Goal: Transaction & Acquisition: Purchase product/service

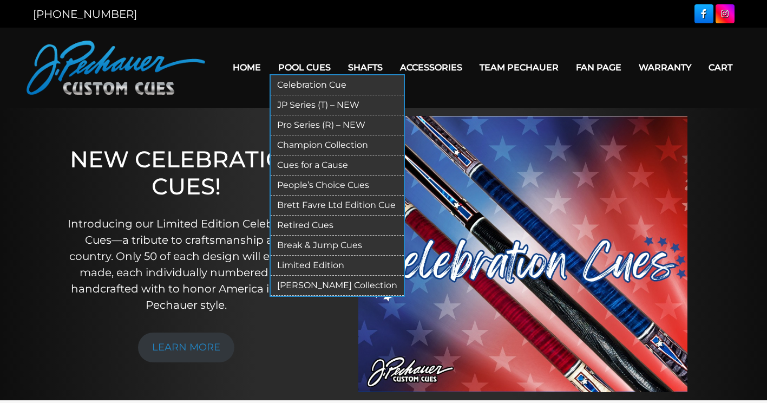
click at [307, 103] on link "JP Series (T) – NEW" at bounding box center [337, 105] width 133 height 20
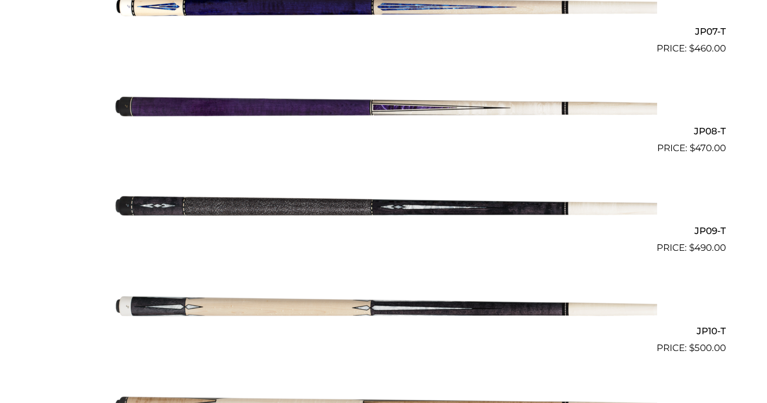
scroll to position [989, 0]
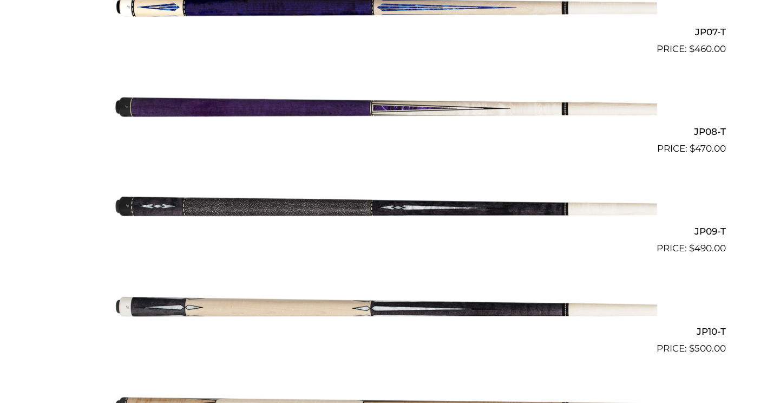
click at [698, 132] on h2 "JP08-T" at bounding box center [384, 132] width 684 height 20
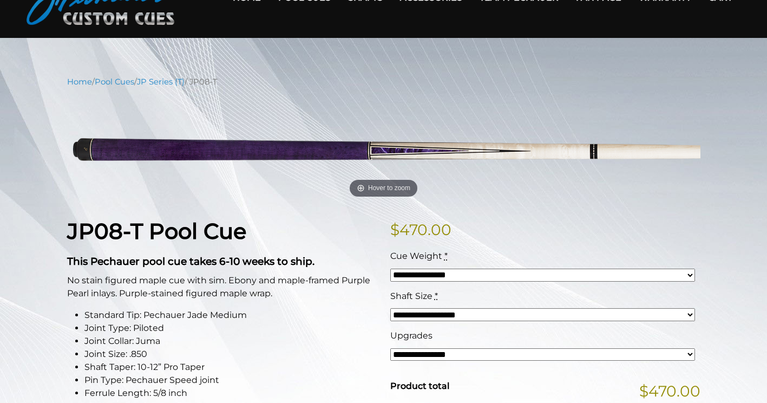
scroll to position [53, 0]
